Goal: Check status: Check status

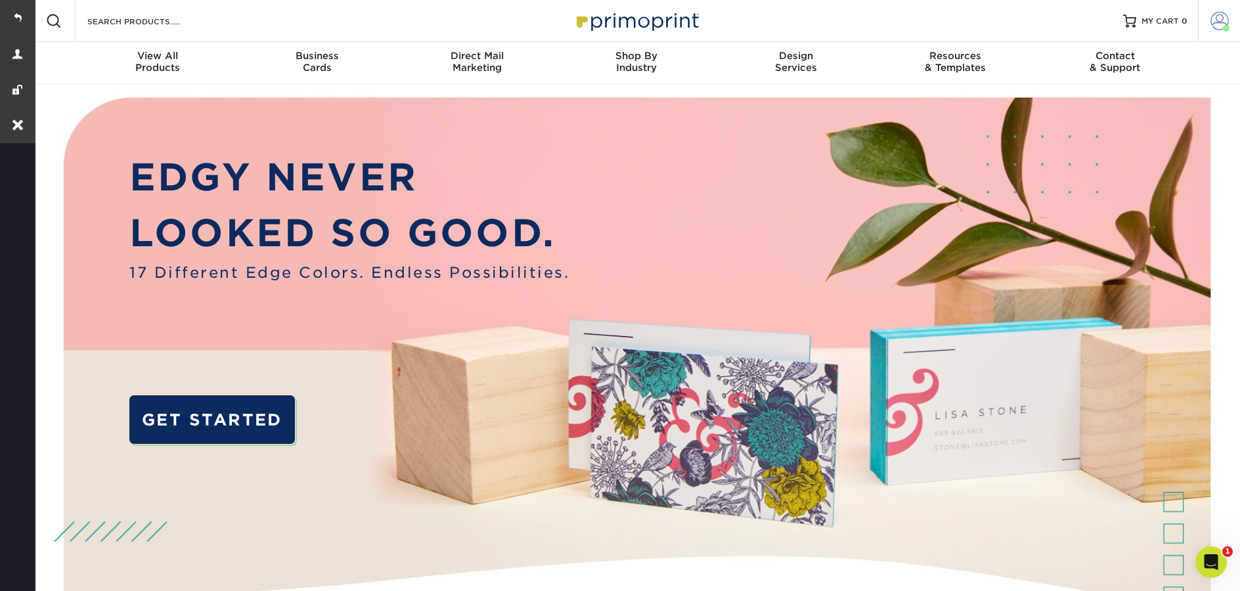
click at [1201, 19] on link "Account" at bounding box center [1219, 21] width 42 height 42
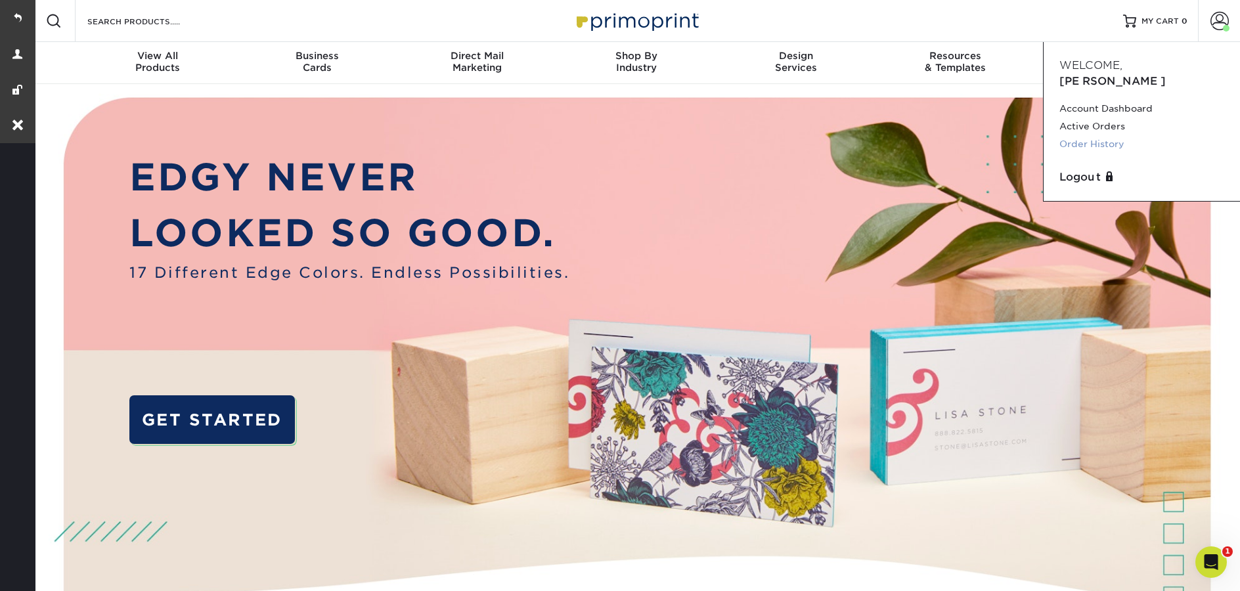
click at [1110, 135] on link "Order History" at bounding box center [1141, 144] width 165 height 18
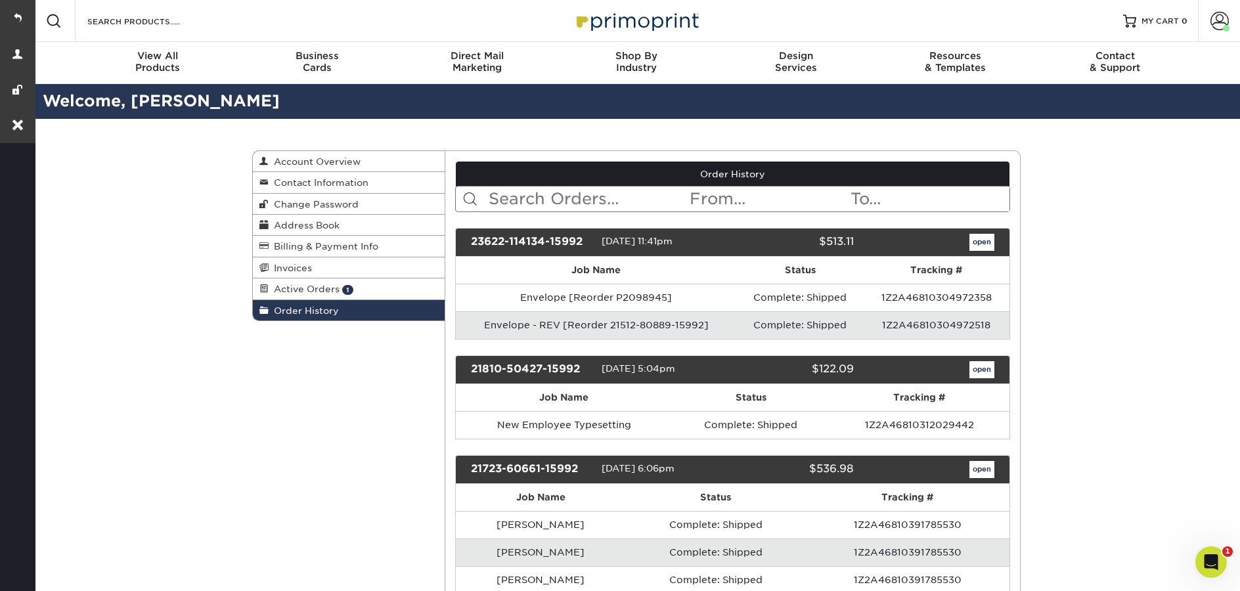
click at [577, 196] on input "text" at bounding box center [588, 198] width 202 height 25
paste input "PSI” Letterhead"
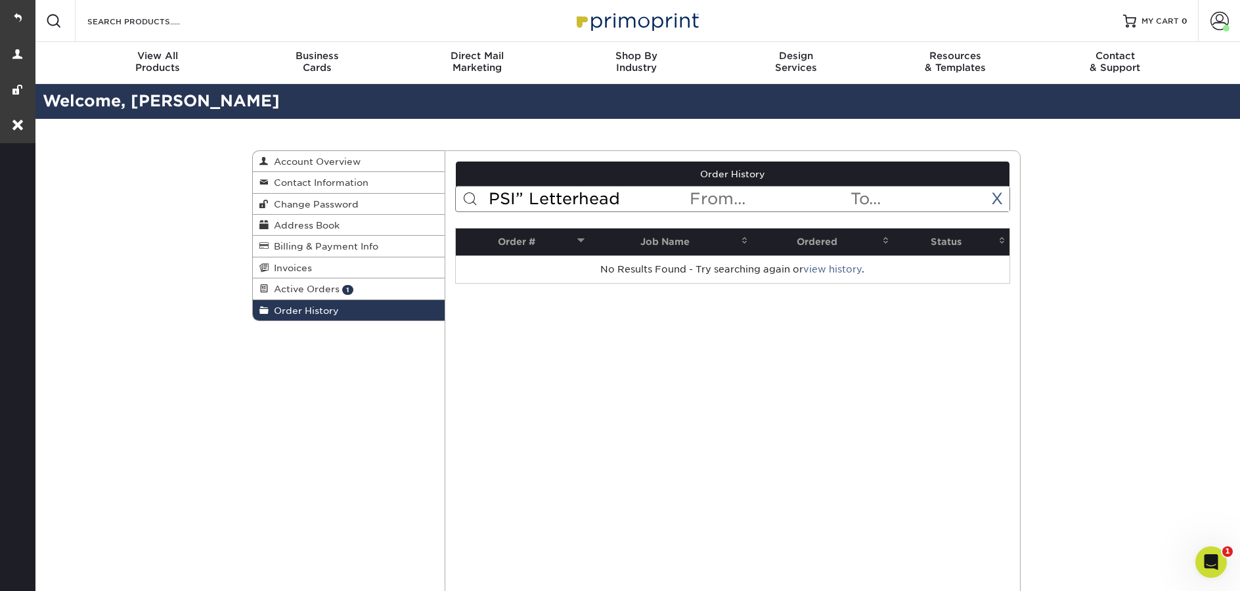
drag, startPoint x: 640, startPoint y: 196, endPoint x: 513, endPoint y: 200, distance: 127.4
click at [513, 200] on input "PSI” Letterhead" at bounding box center [588, 198] width 202 height 25
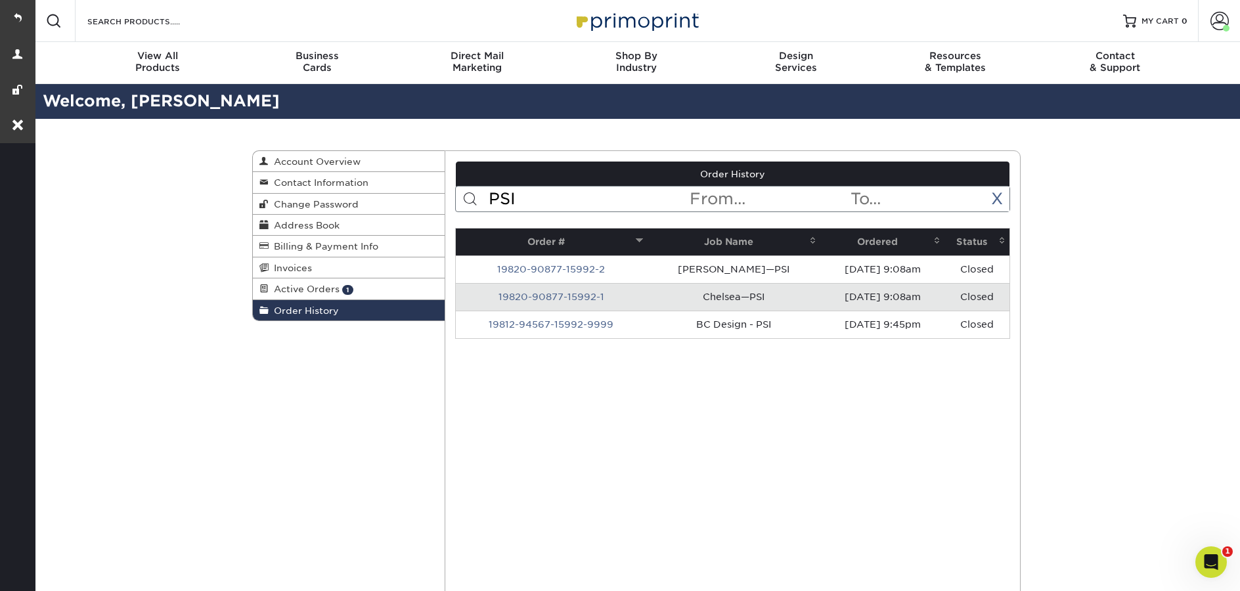
drag, startPoint x: 538, startPoint y: 194, endPoint x: 448, endPoint y: 194, distance: 90.0
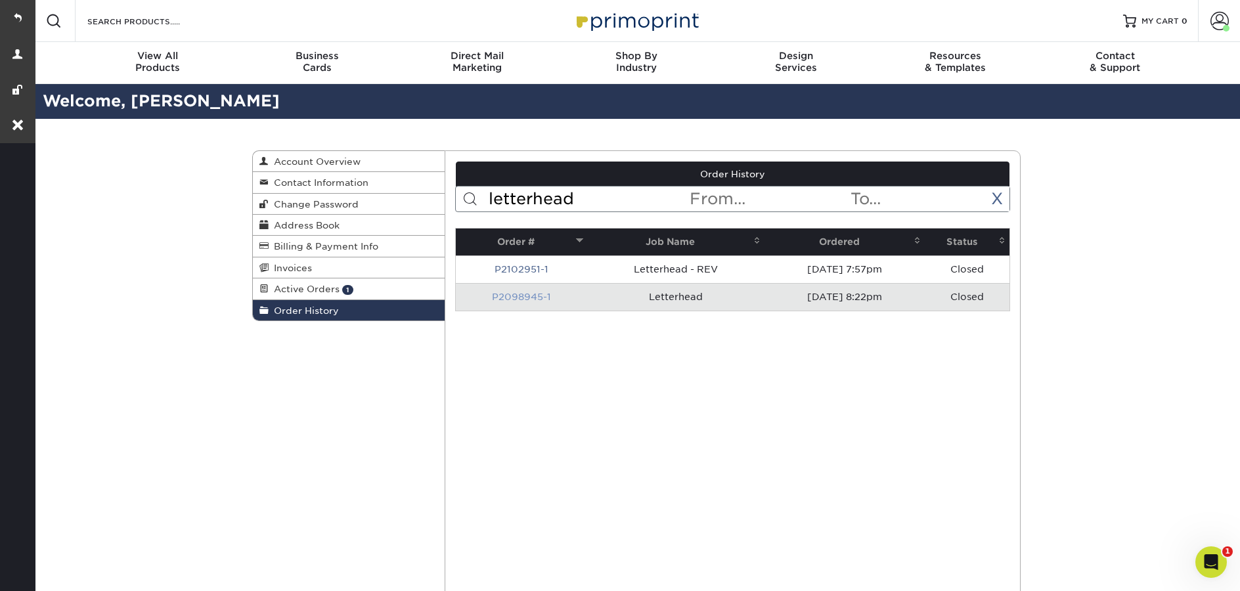
type input "letterhead"
click at [518, 295] on link "P2098945-1" at bounding box center [521, 297] width 59 height 11
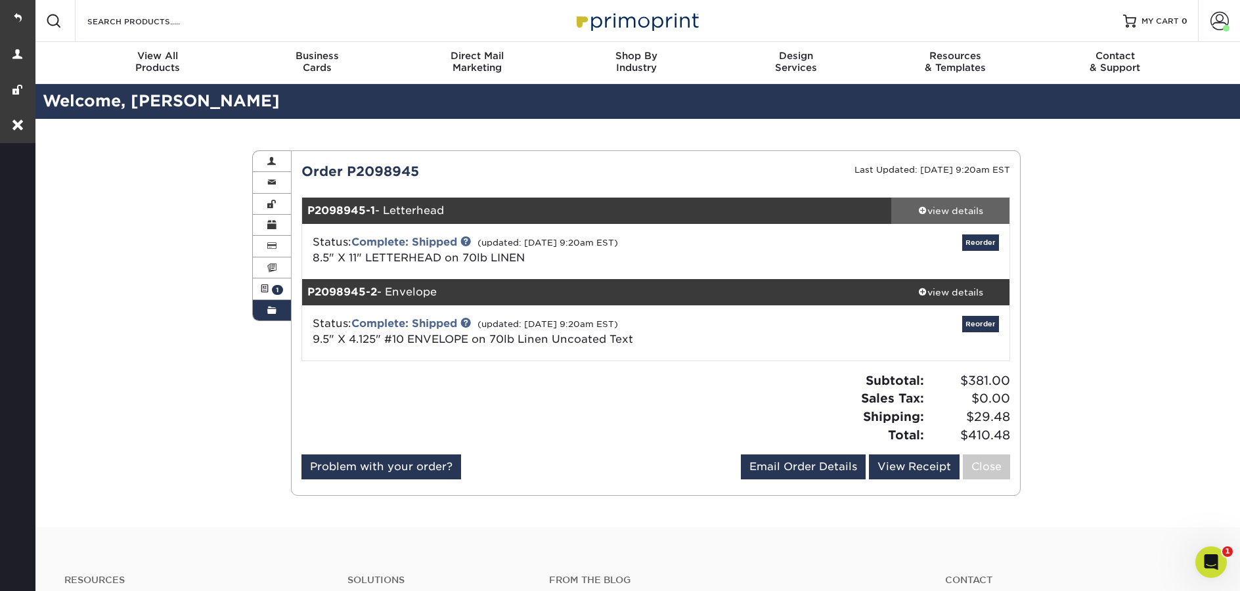
click at [963, 206] on div "view details" at bounding box center [950, 210] width 118 height 13
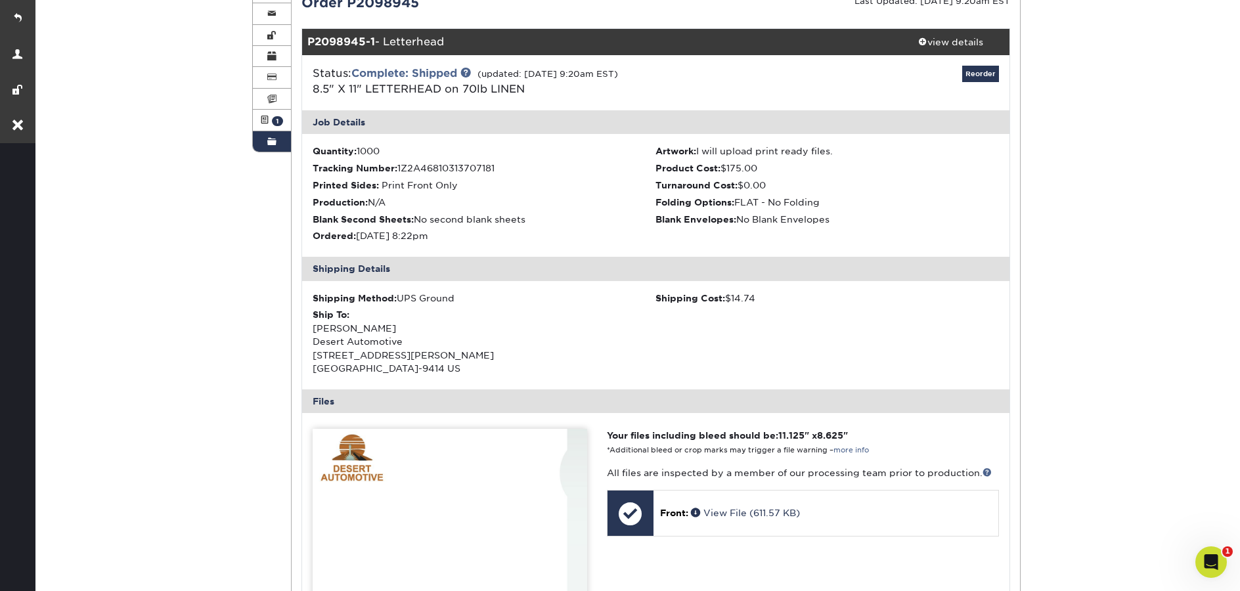
scroll to position [133, 0]
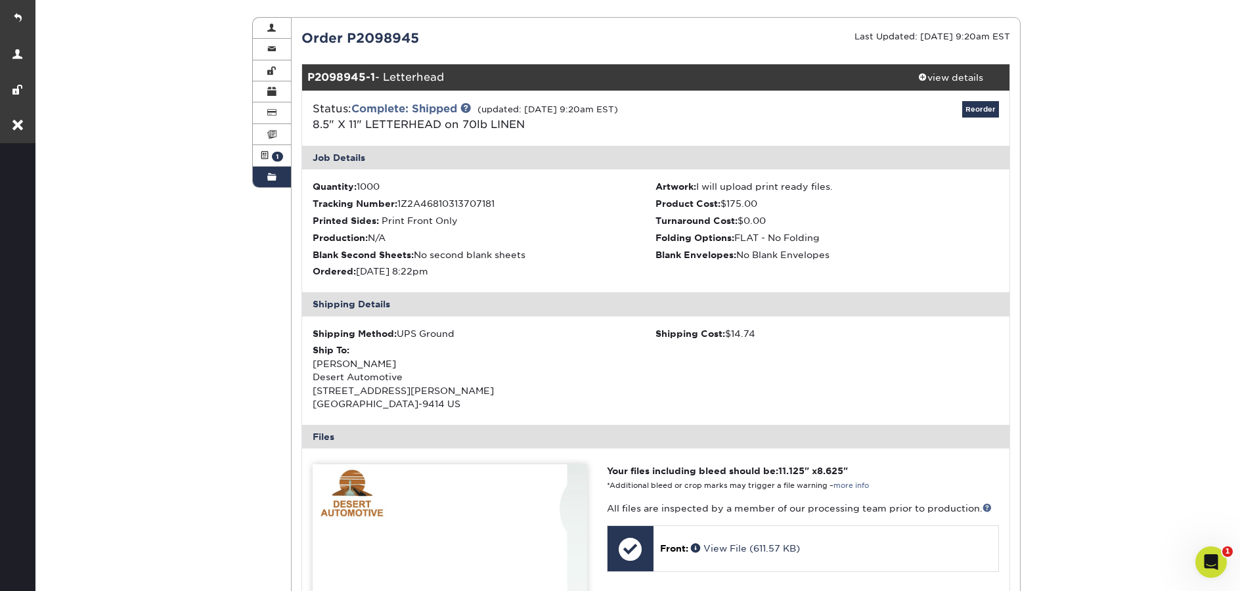
click at [272, 180] on span at bounding box center [271, 177] width 9 height 11
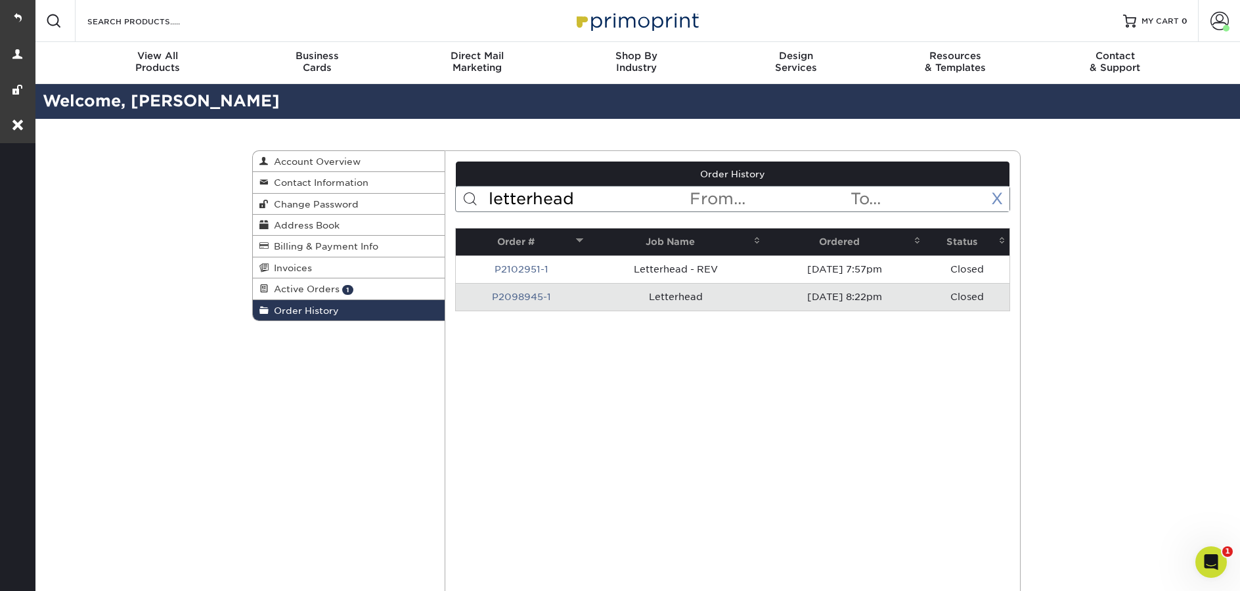
click at [999, 198] on link "X" at bounding box center [997, 198] width 12 height 19
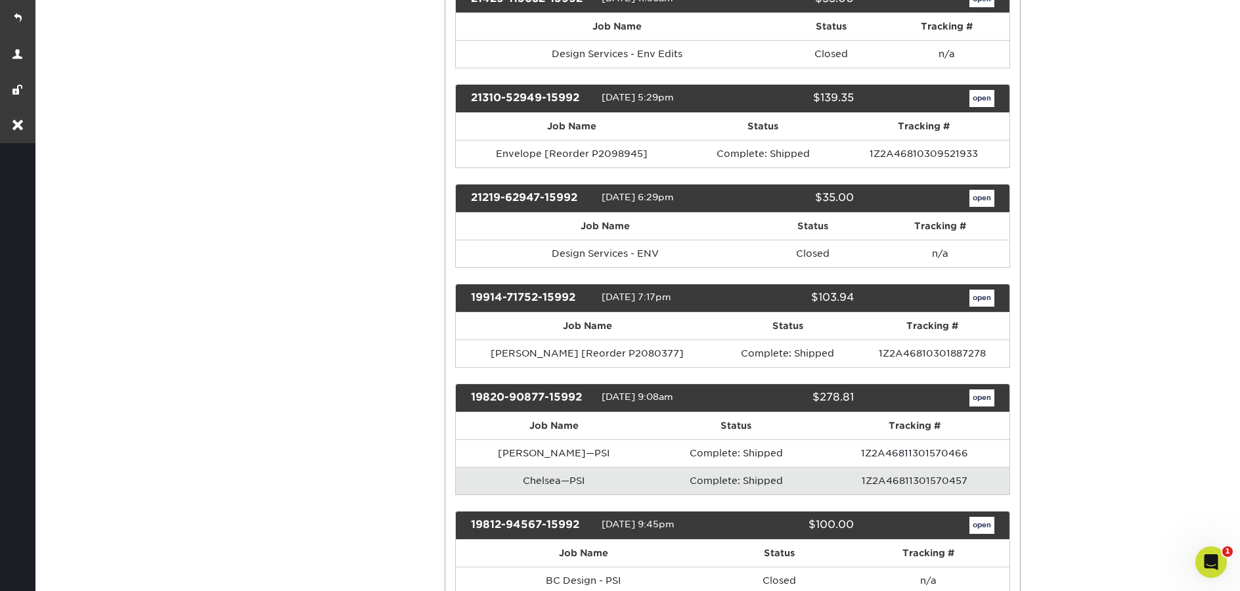
scroll to position [780, 0]
click at [978, 395] on link "open" at bounding box center [981, 397] width 25 height 17
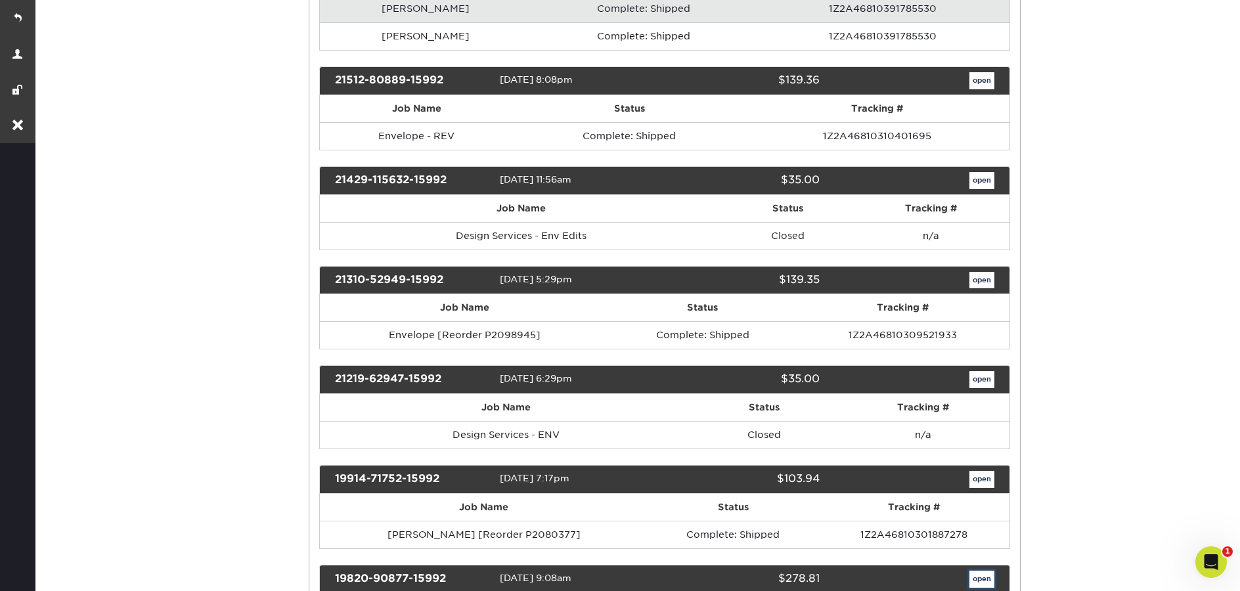
scroll to position [0, 0]
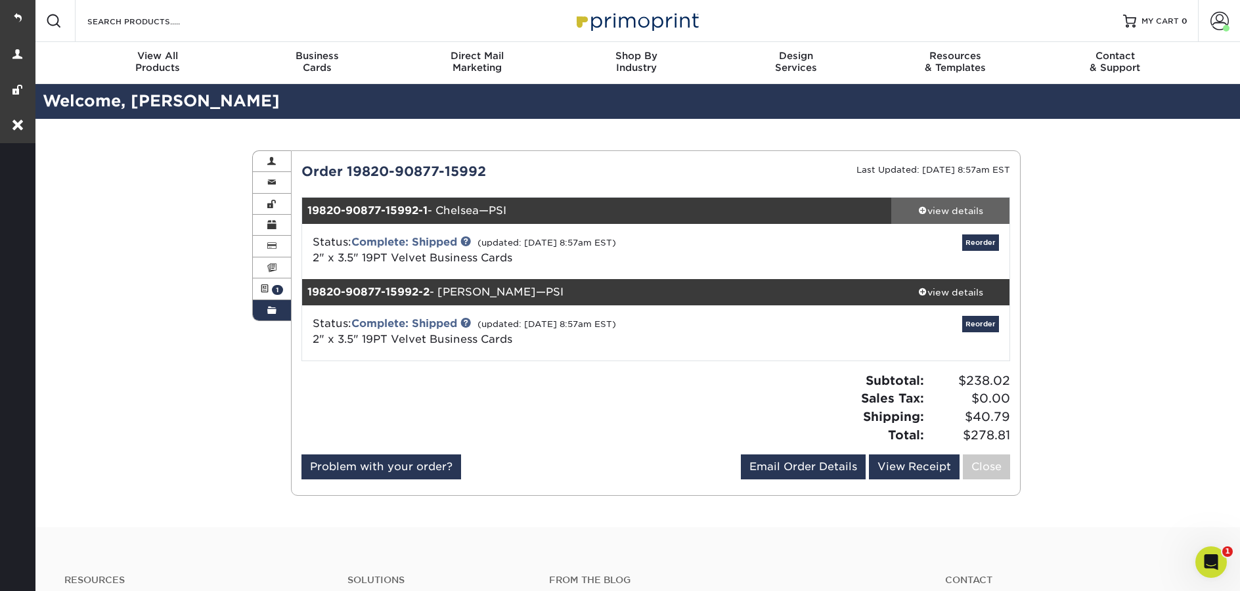
click at [944, 217] on div "view details" at bounding box center [950, 210] width 118 height 13
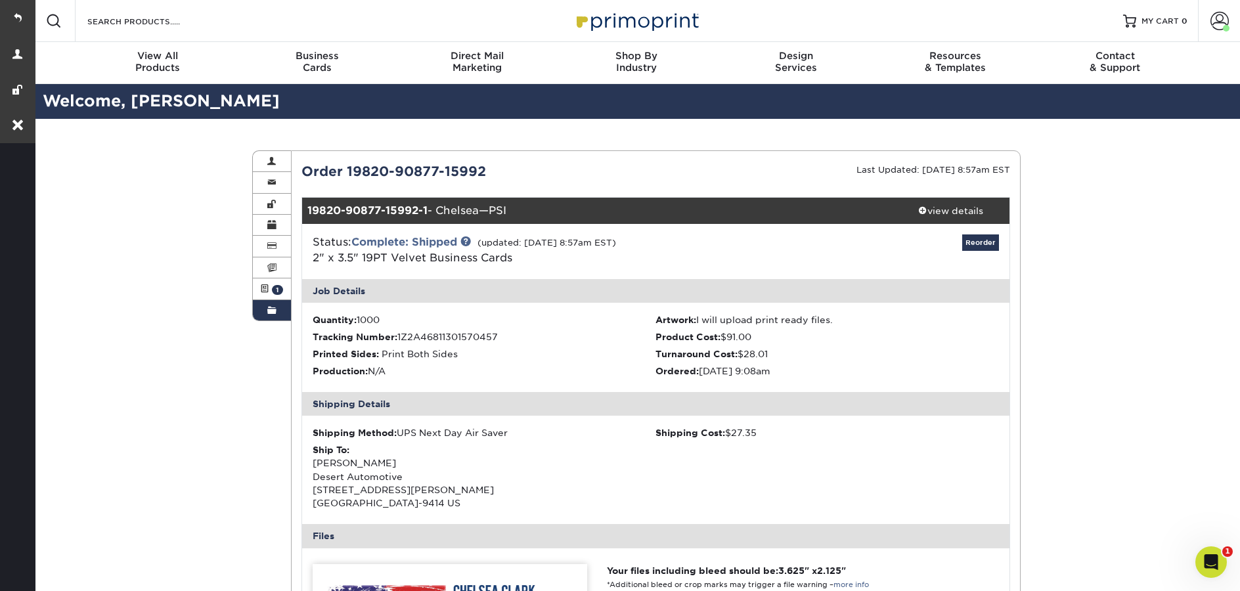
click at [276, 316] on span at bounding box center [271, 310] width 9 height 11
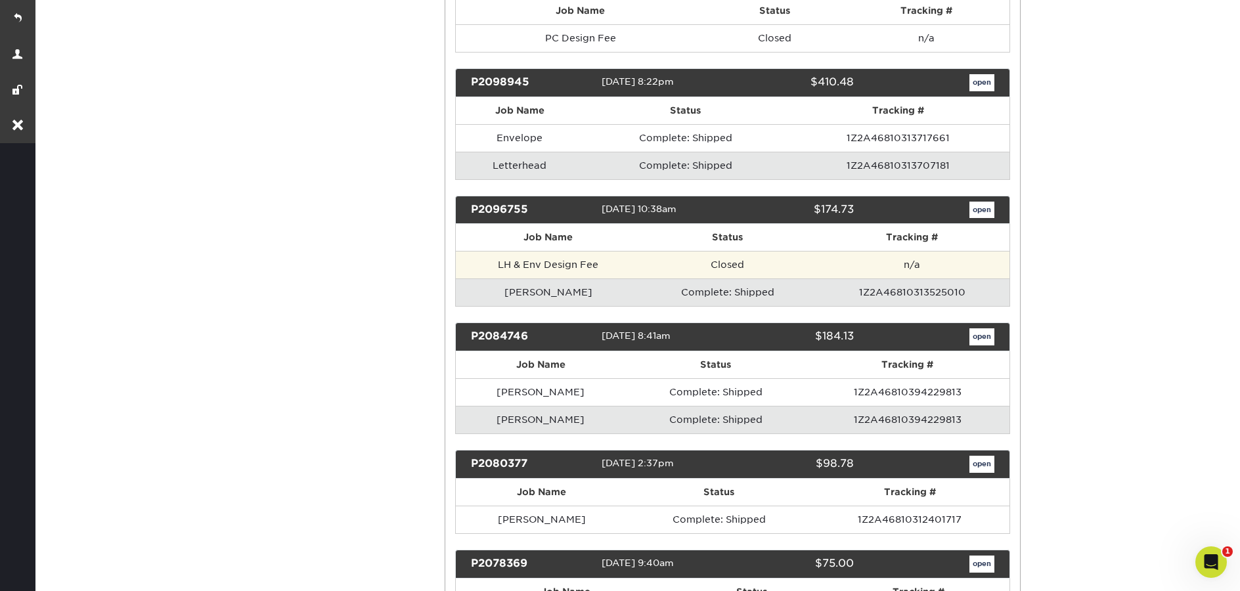
scroll to position [2112, 0]
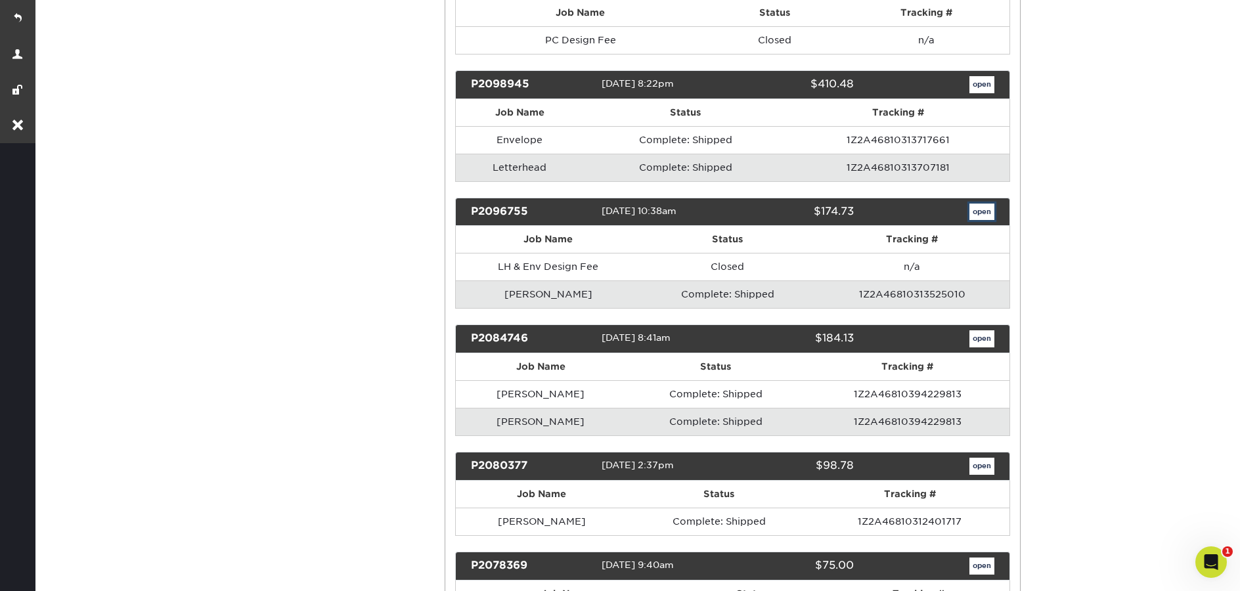
click at [981, 213] on link "open" at bounding box center [981, 212] width 25 height 17
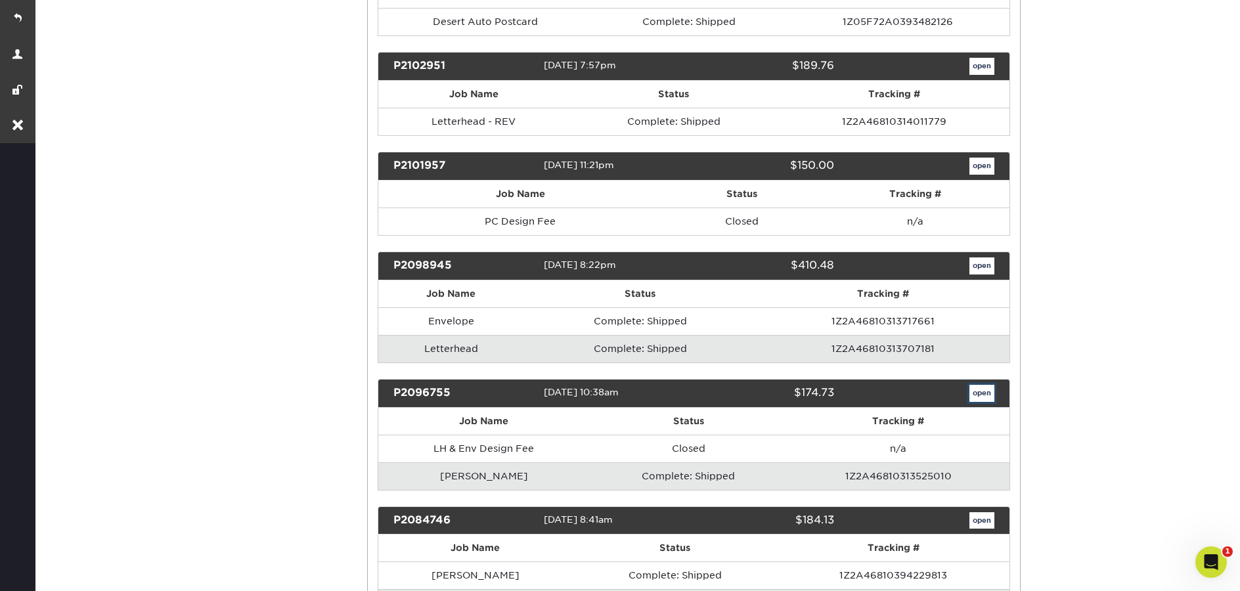
scroll to position [0, 0]
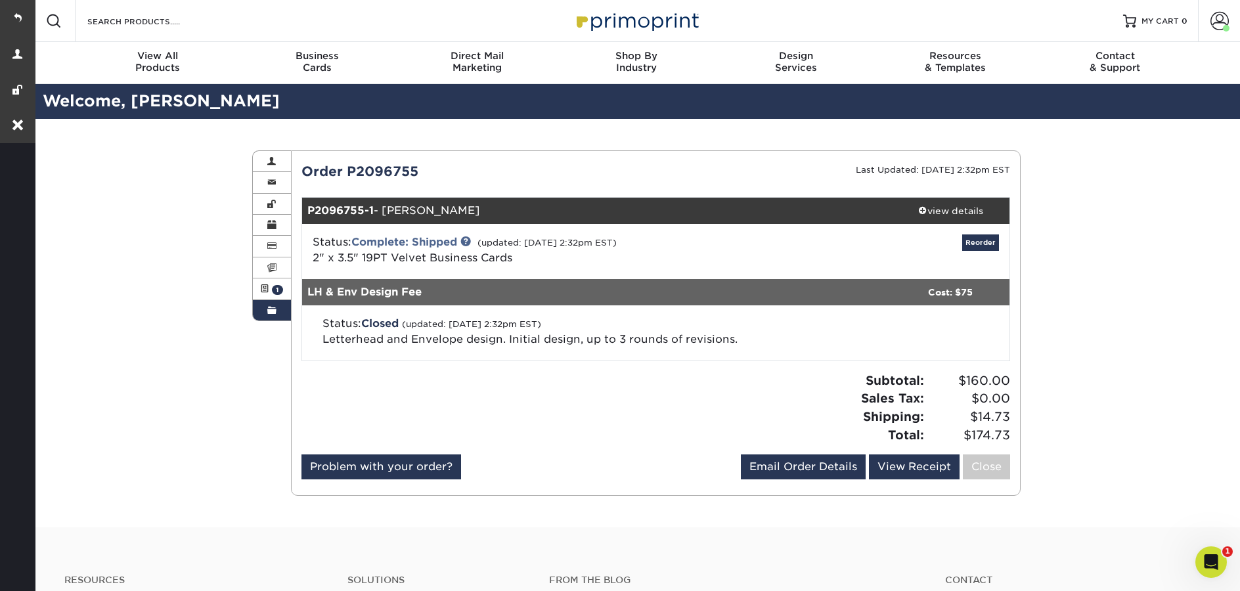
click at [274, 316] on span at bounding box center [271, 310] width 9 height 11
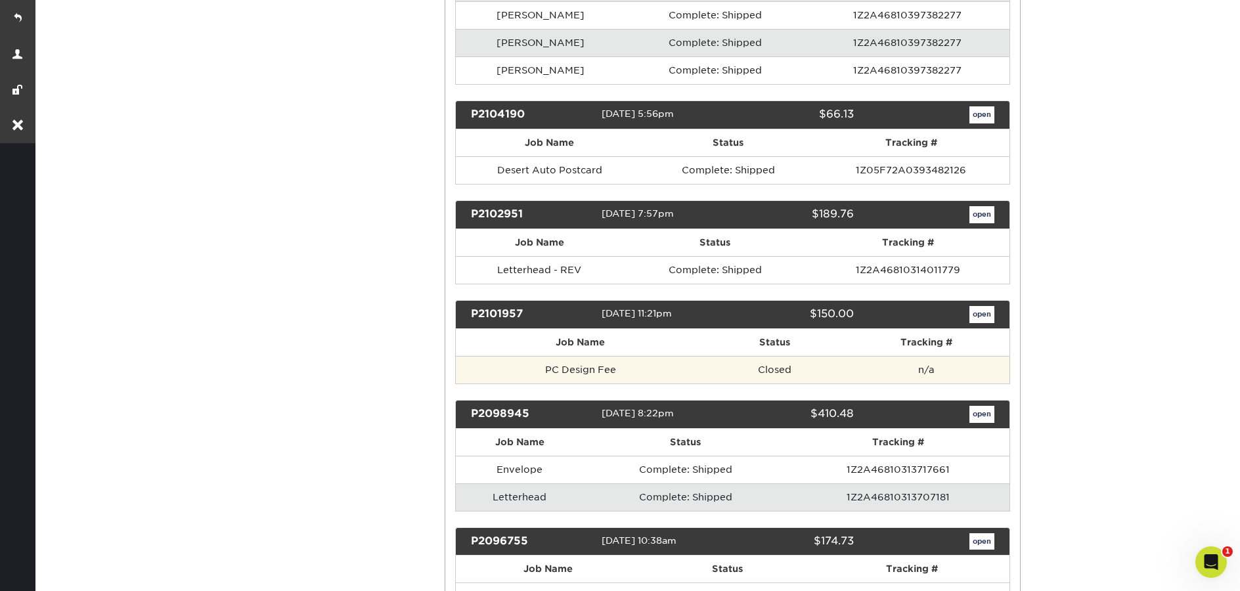
scroll to position [1785, 0]
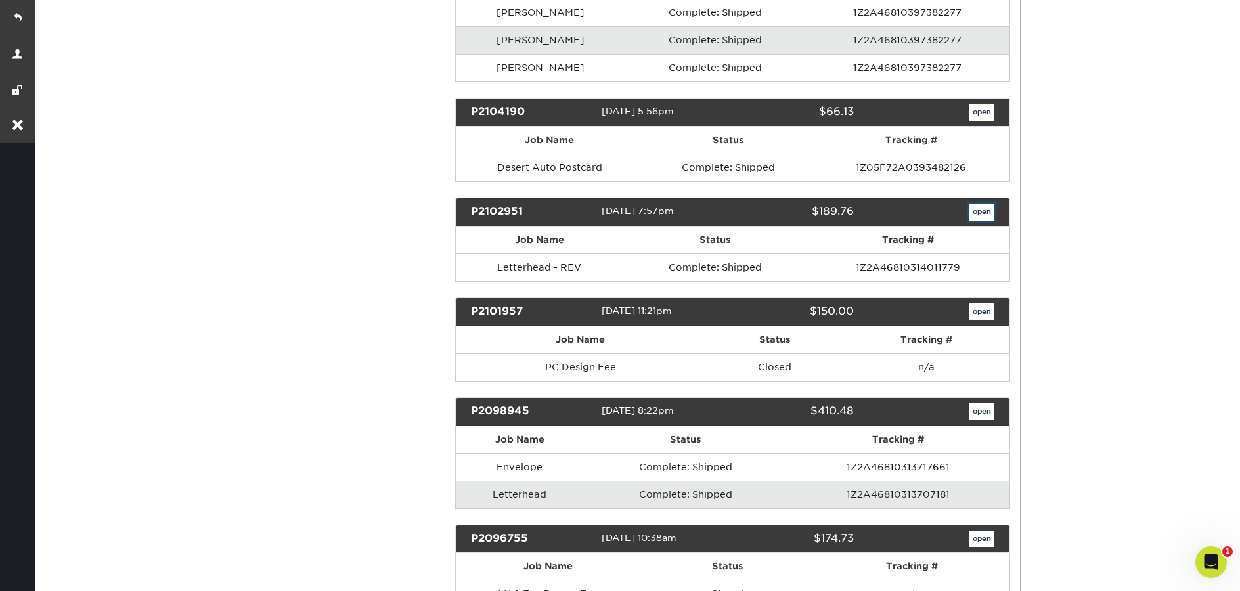
click at [972, 211] on link "open" at bounding box center [981, 212] width 25 height 17
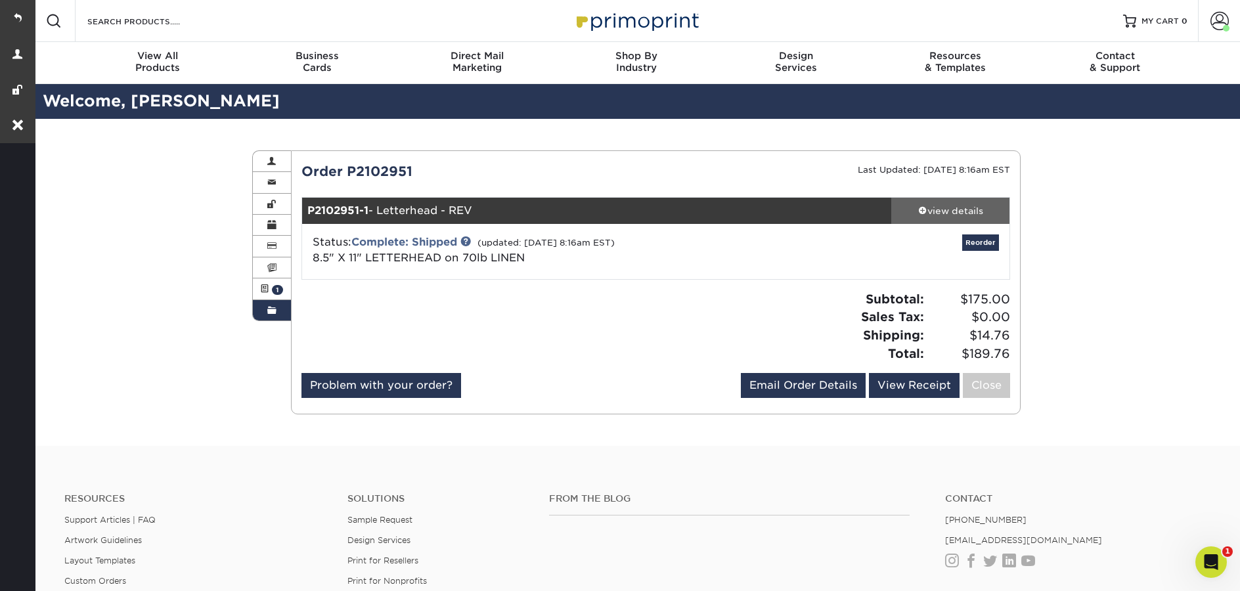
click at [971, 208] on div "view details" at bounding box center [950, 210] width 118 height 13
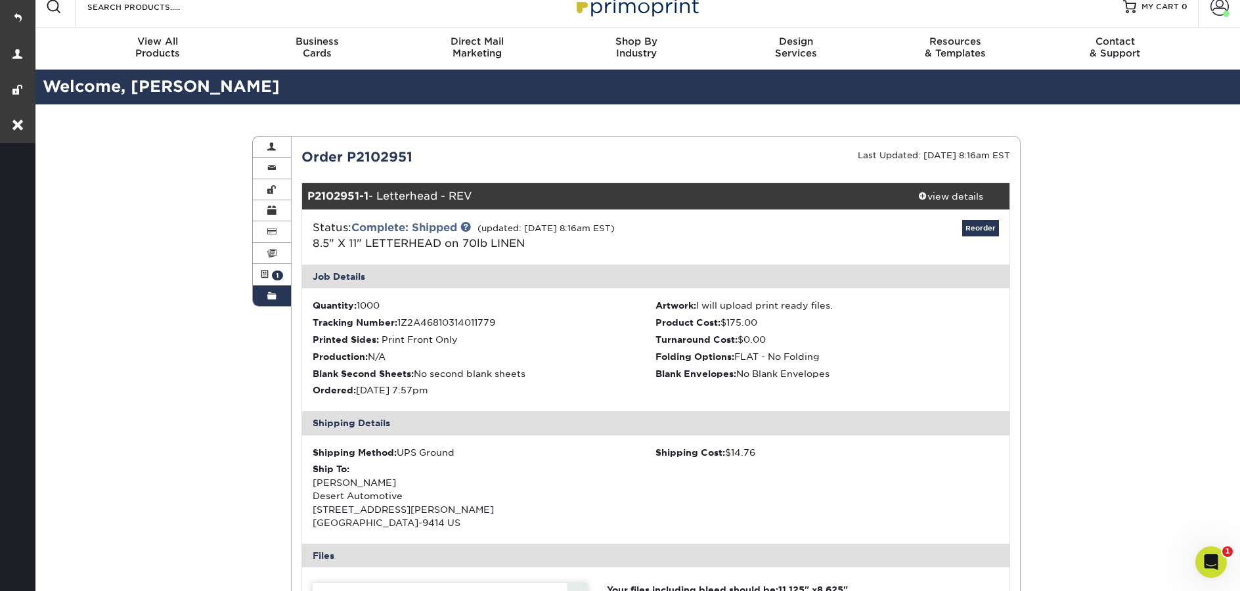
scroll to position [15, 0]
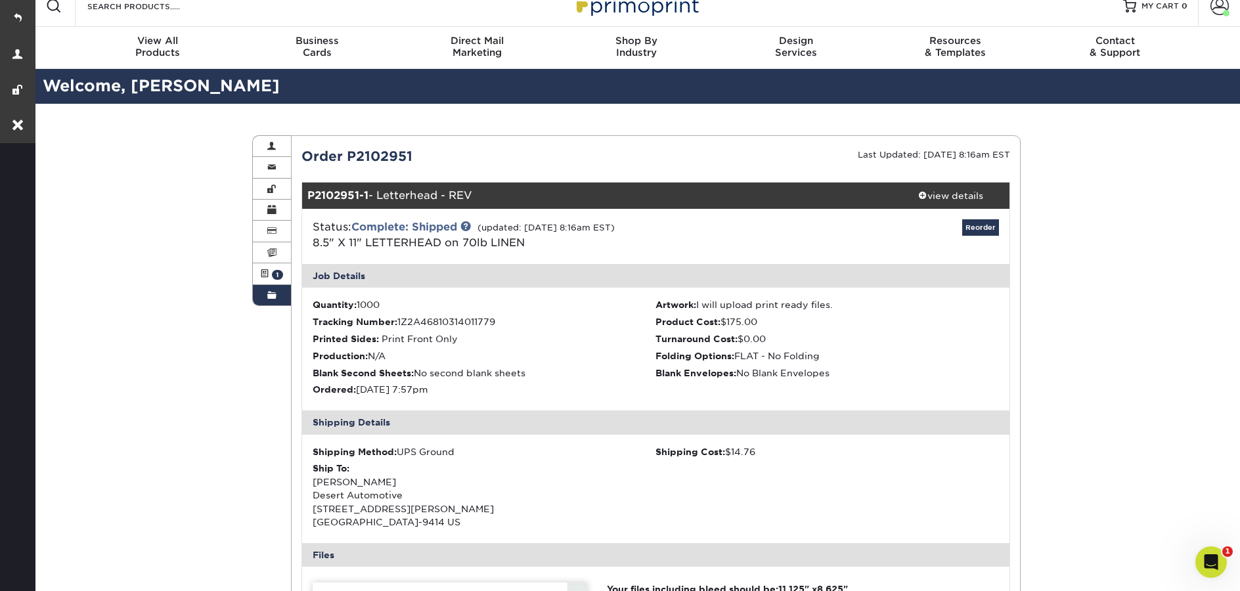
click at [271, 299] on span at bounding box center [271, 295] width 9 height 11
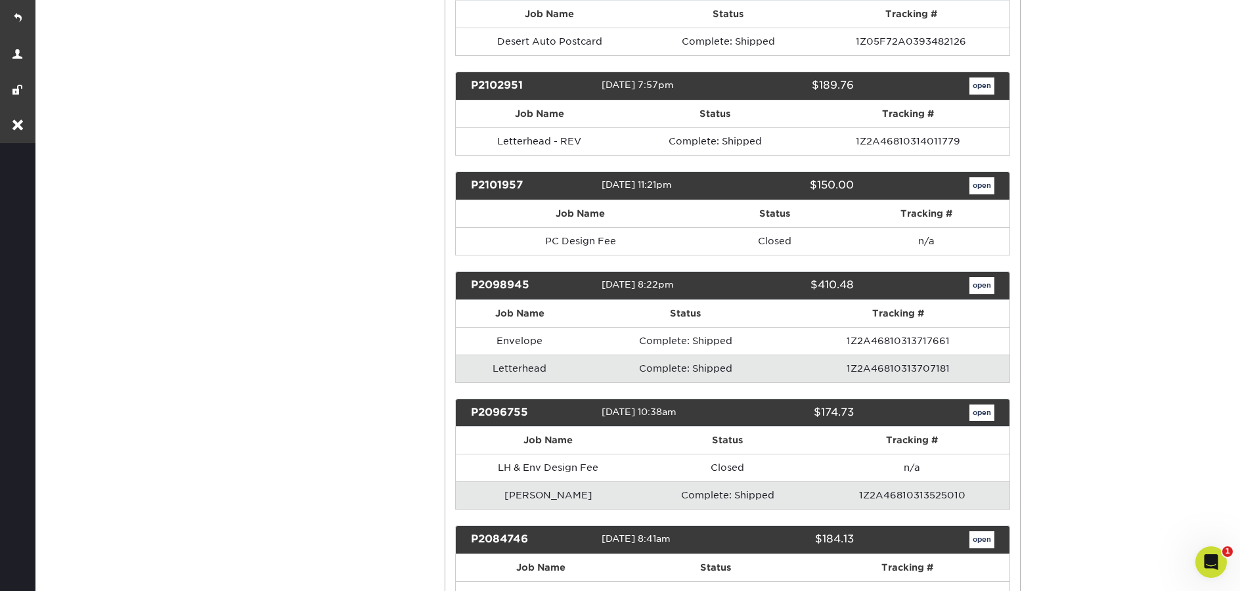
scroll to position [2000, 0]
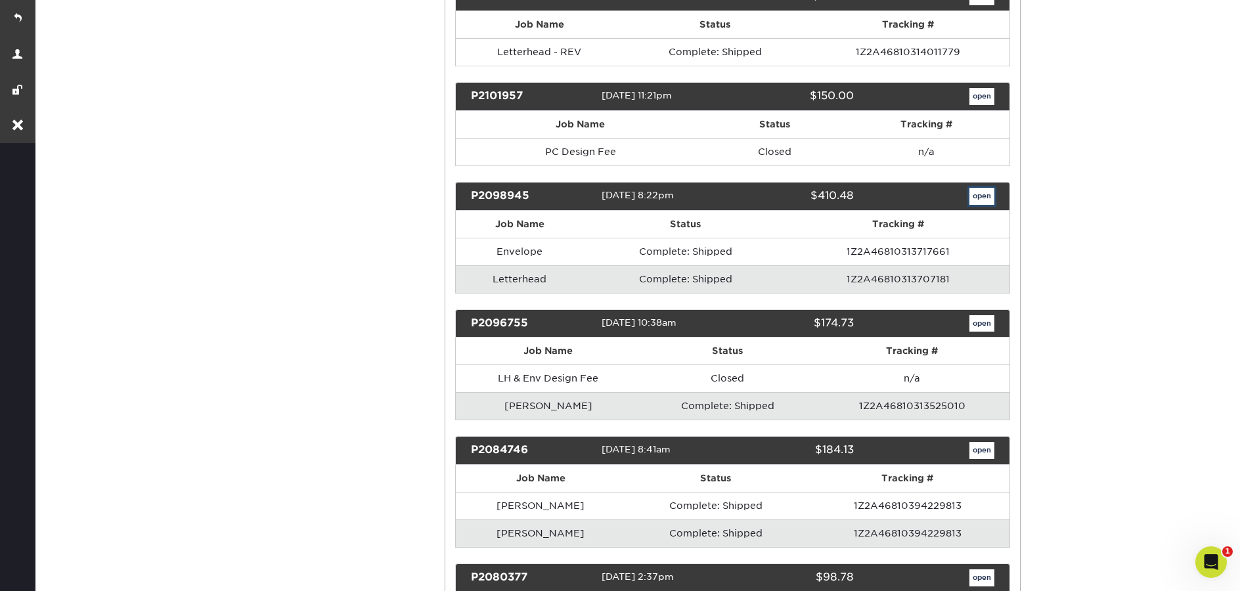
click at [973, 196] on link "open" at bounding box center [981, 196] width 25 height 17
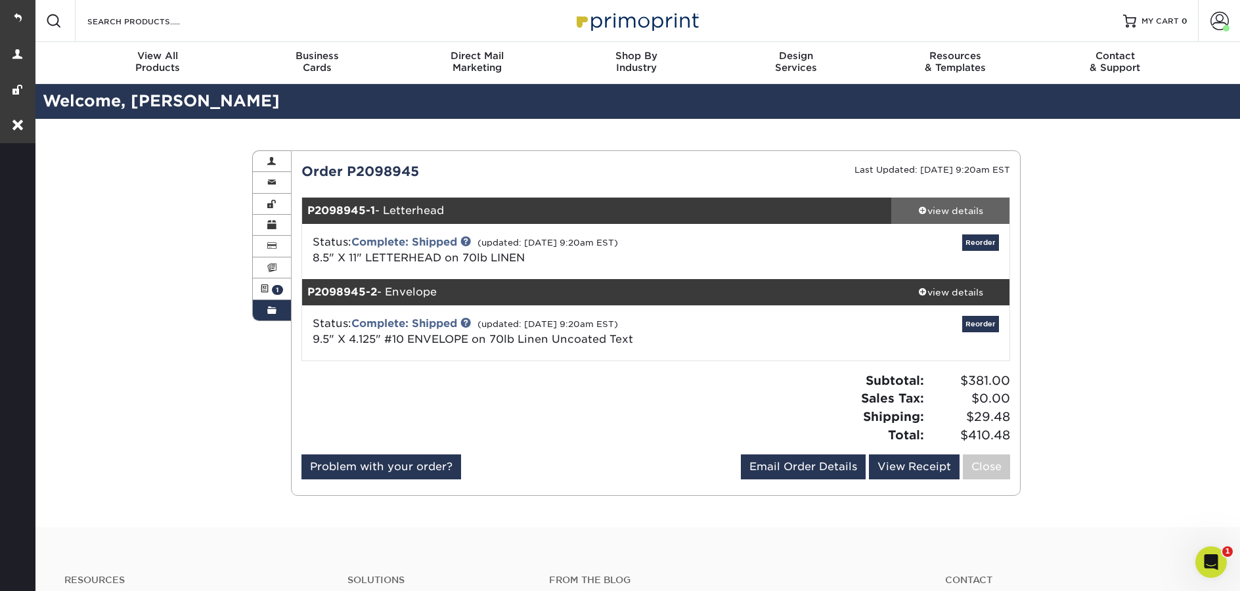
click at [960, 211] on div "view details" at bounding box center [950, 210] width 118 height 13
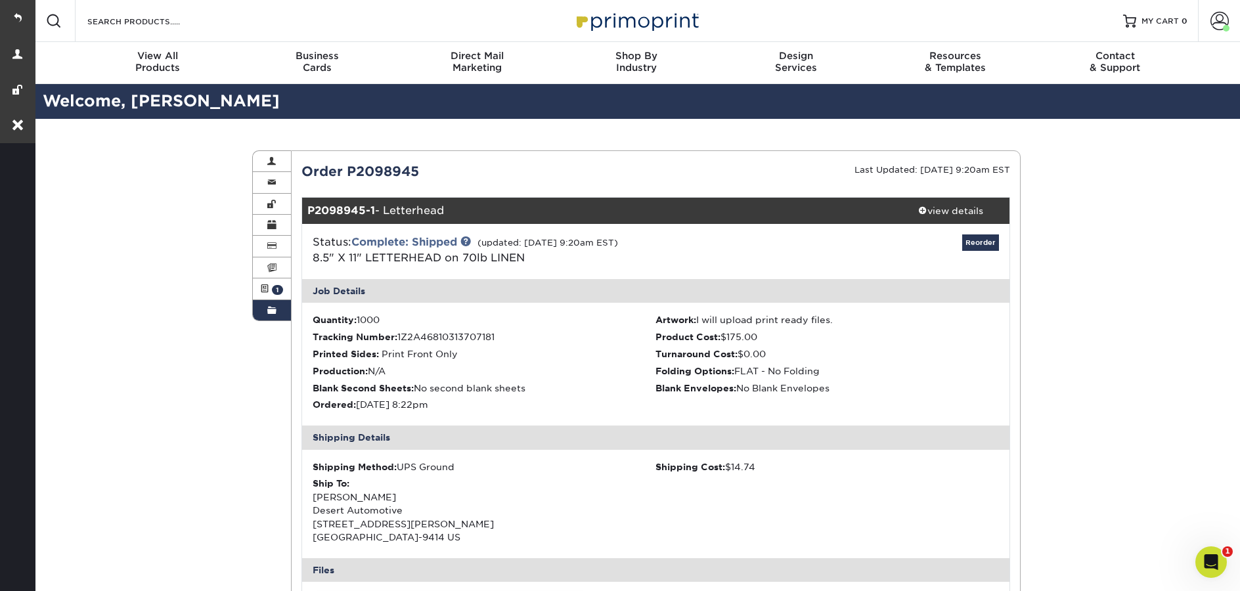
click at [255, 318] on link "Order History" at bounding box center [272, 310] width 38 height 20
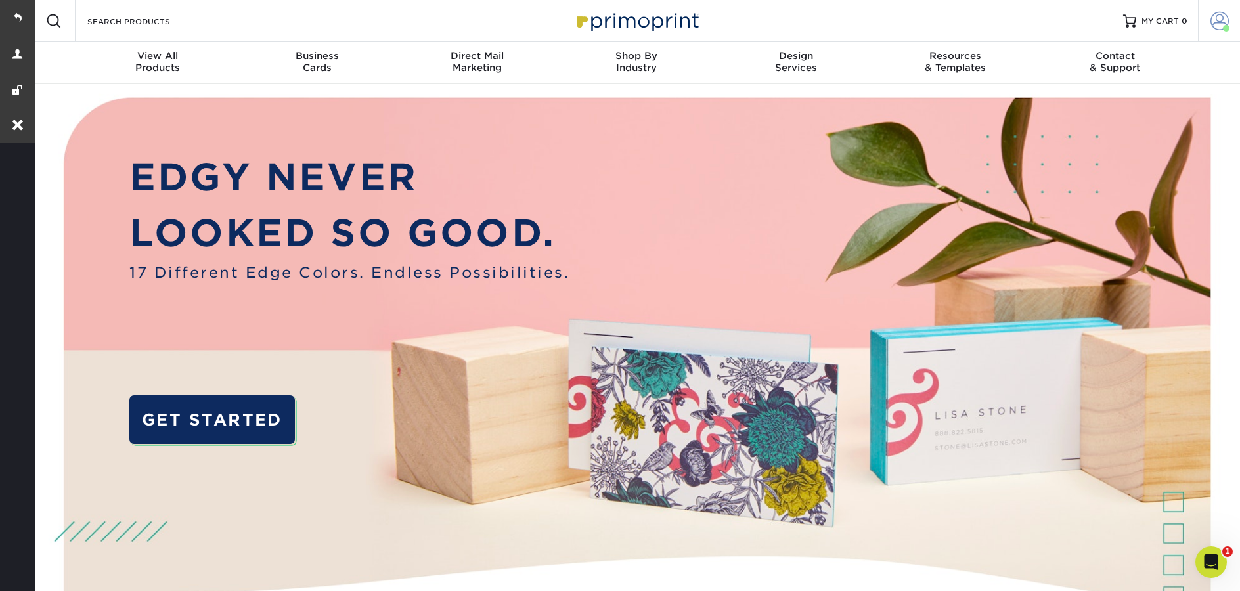
click at [1206, 29] on link "Account" at bounding box center [1219, 21] width 42 height 42
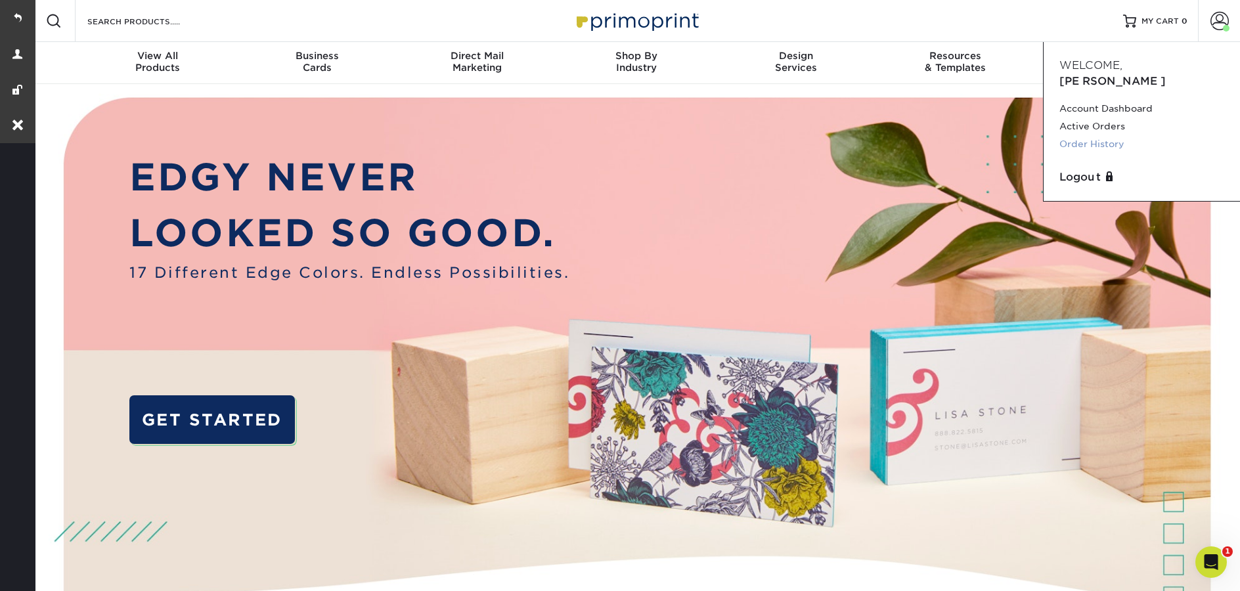
click at [1097, 135] on link "Order History" at bounding box center [1141, 144] width 165 height 18
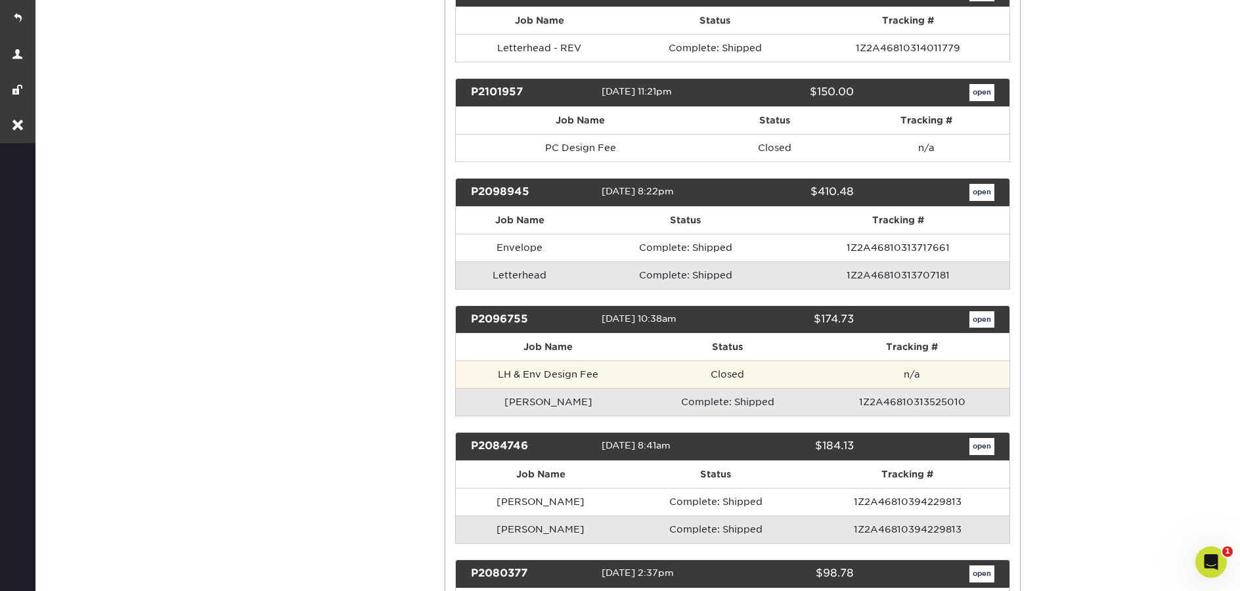
scroll to position [1983, 0]
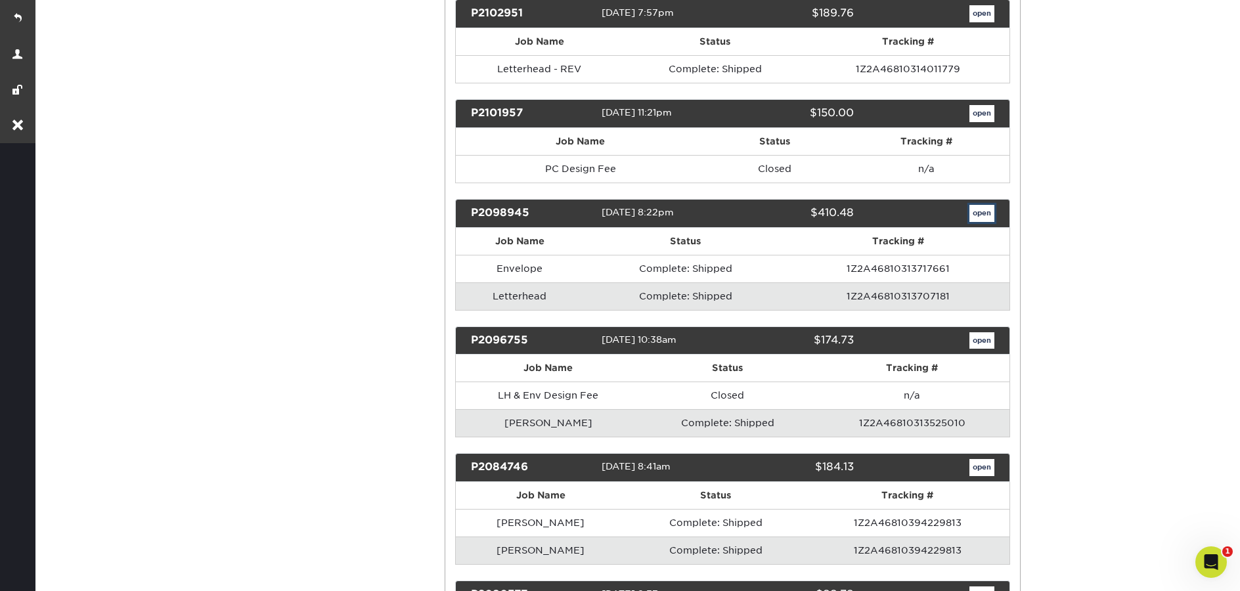
click at [986, 209] on link "open" at bounding box center [981, 213] width 25 height 17
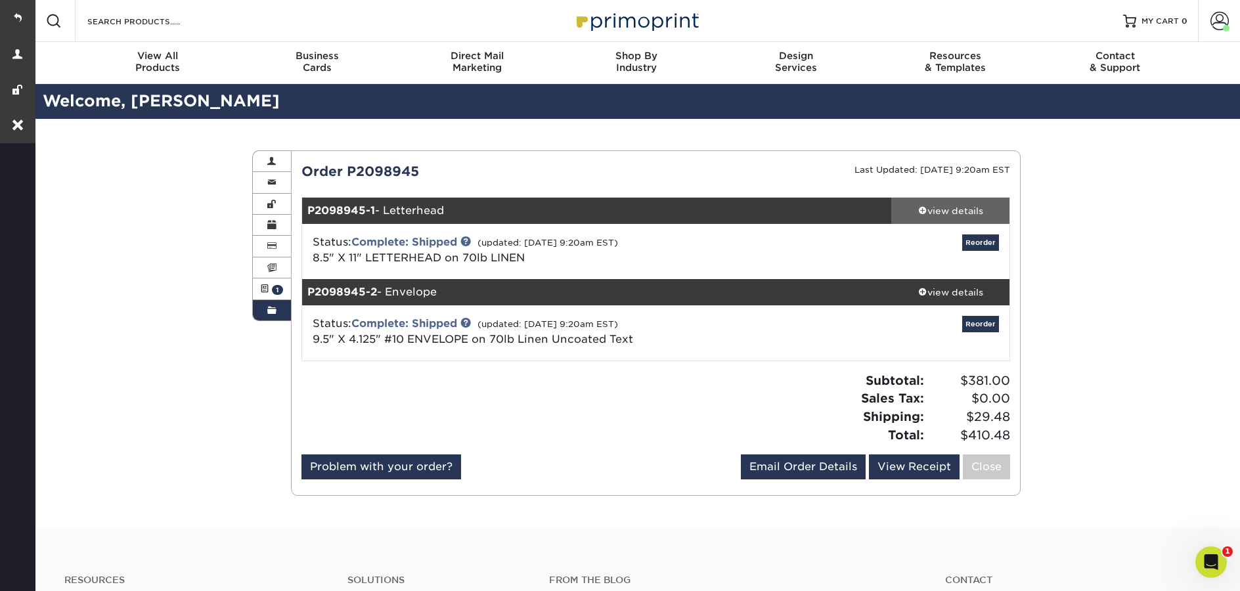
click at [959, 216] on div "view details" at bounding box center [950, 210] width 118 height 13
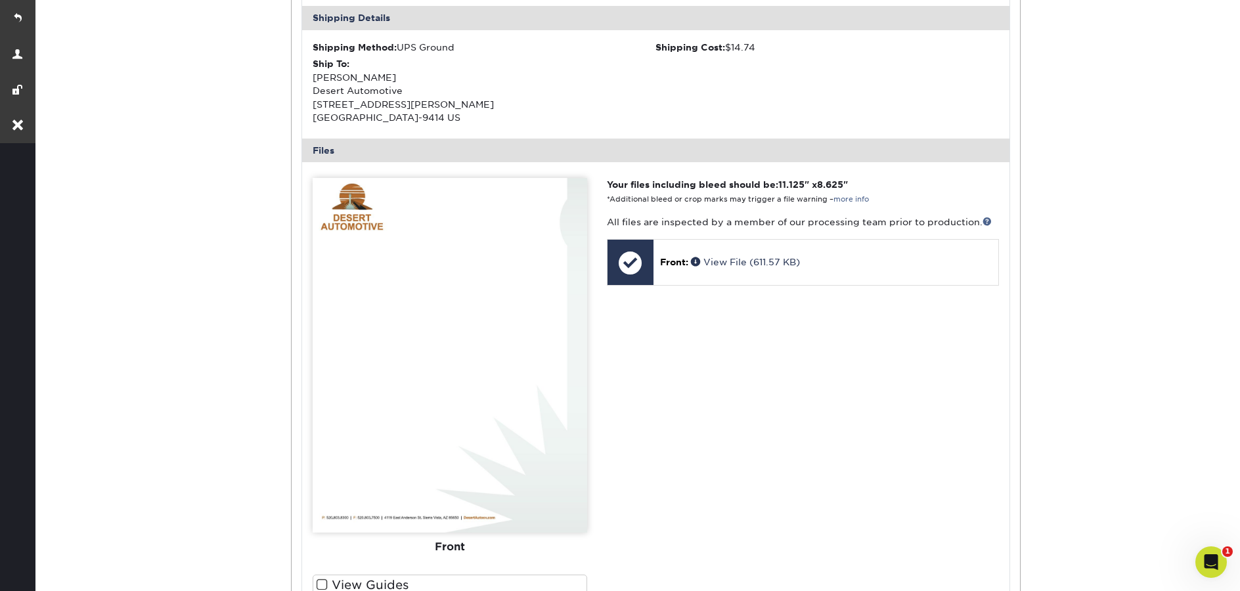
scroll to position [482, 0]
